Goal: Task Accomplishment & Management: Use online tool/utility

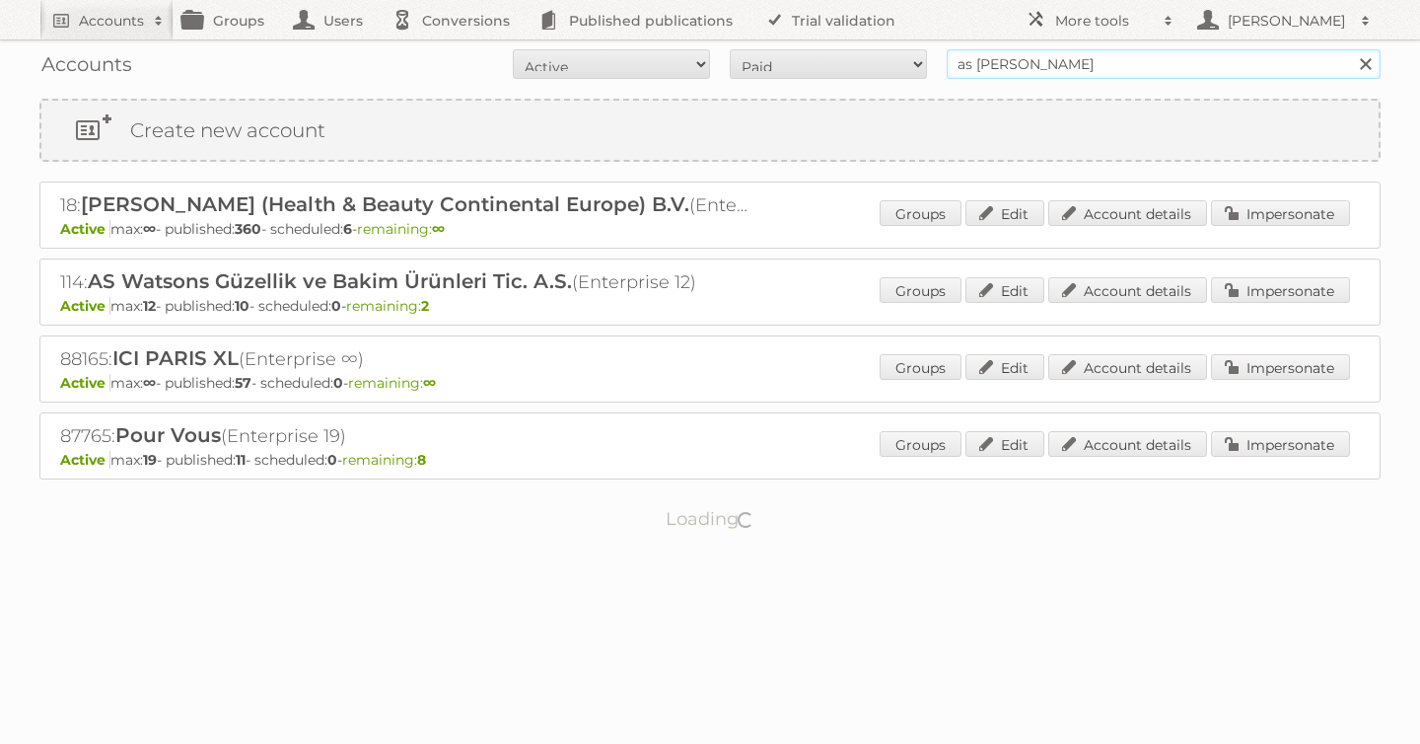
drag, startPoint x: 1043, startPoint y: 60, endPoint x: 564, endPoint y: -108, distance: 507.2
click at [564, 0] on html "Accounts Search Advanced Search Create new account Groups Users Conversions Pub…" at bounding box center [710, 372] width 1420 height 744
type input "action"
click at [1350, 49] on input "Search" at bounding box center [1365, 64] width 30 height 30
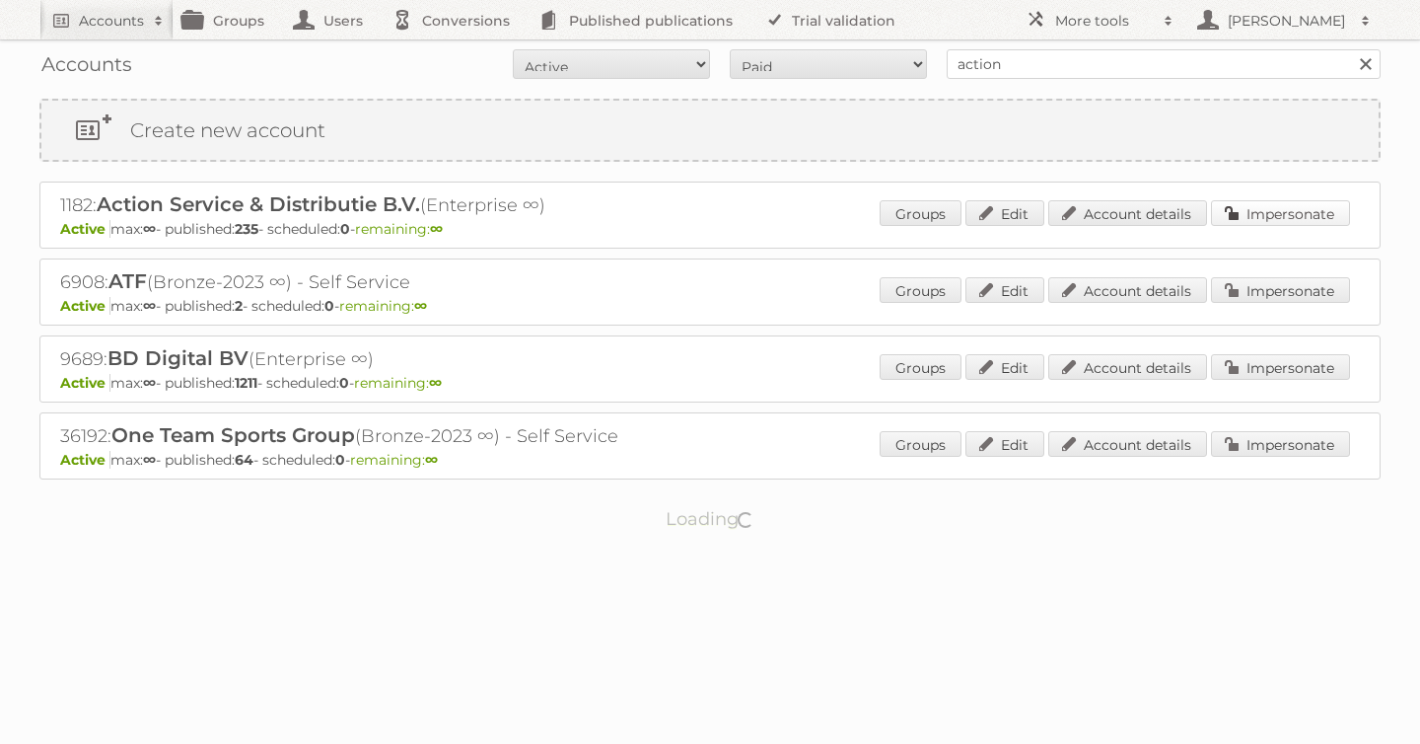
click at [1265, 206] on link "Impersonate" at bounding box center [1280, 213] width 139 height 26
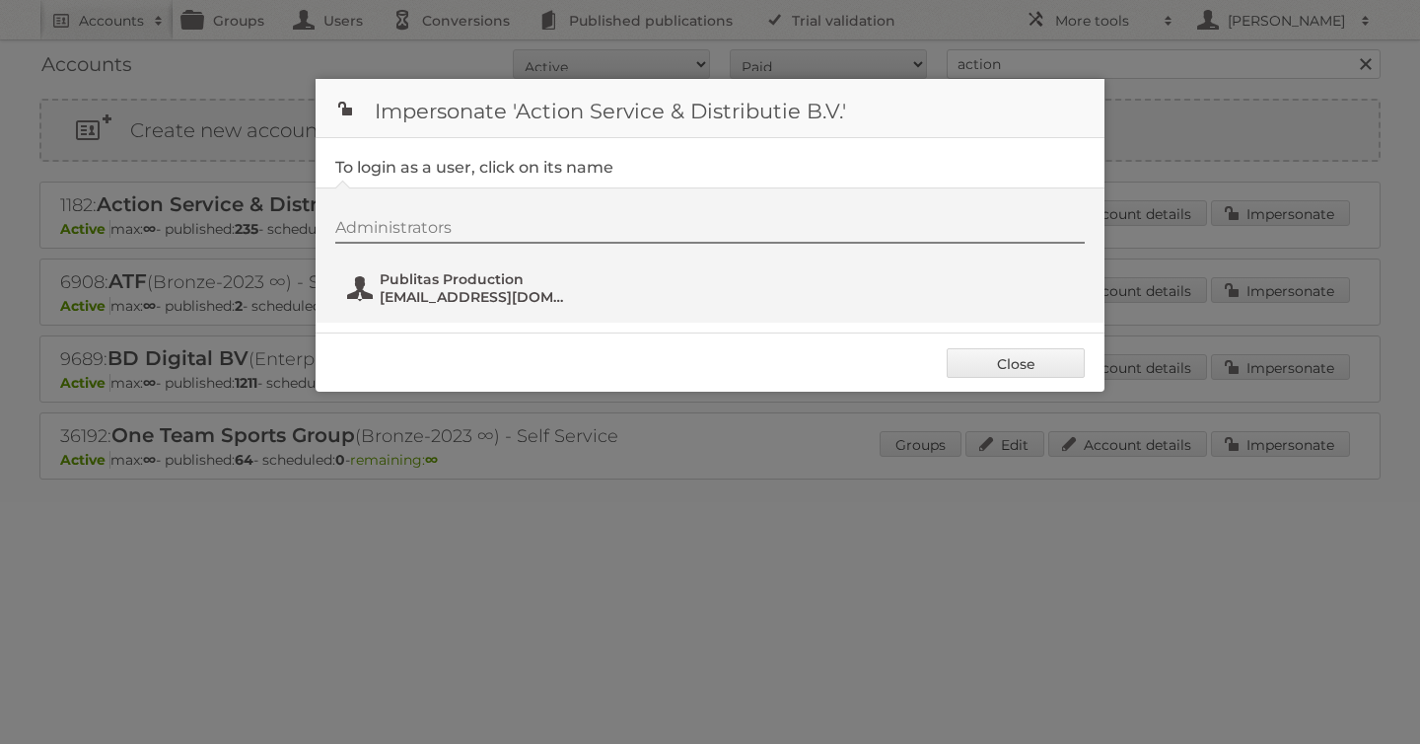
click at [441, 279] on span "Publitas Production" at bounding box center [475, 279] width 191 height 18
